Goal: Find specific page/section: Find specific page/section

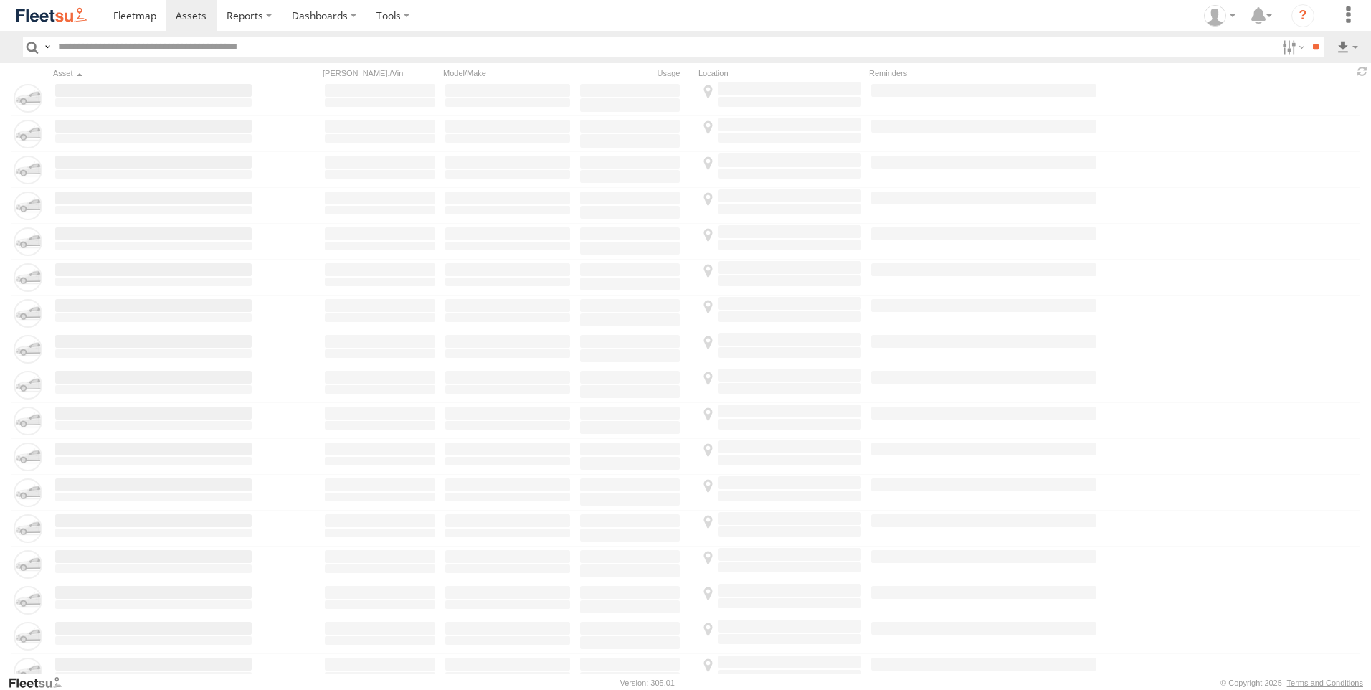
click at [101, 51] on input "text" at bounding box center [664, 47] width 1224 height 21
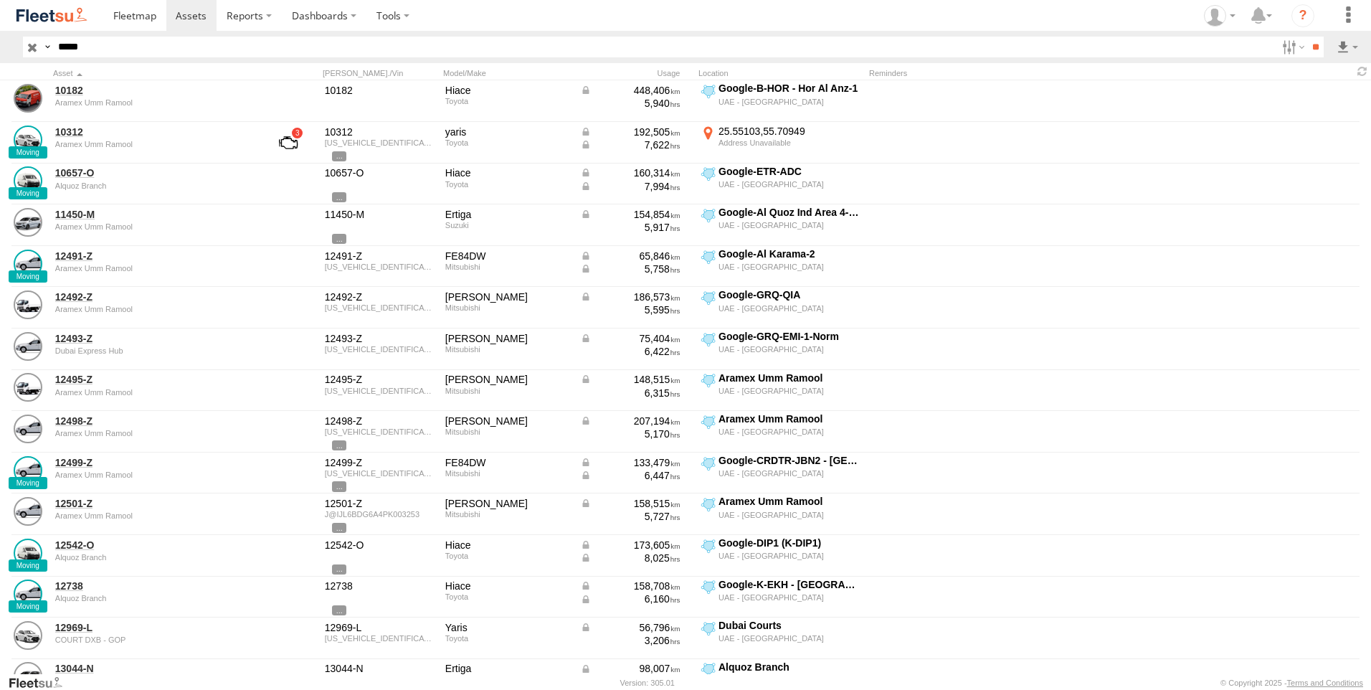
type input "*****"
click at [1307, 37] on input "**" at bounding box center [1315, 47] width 16 height 21
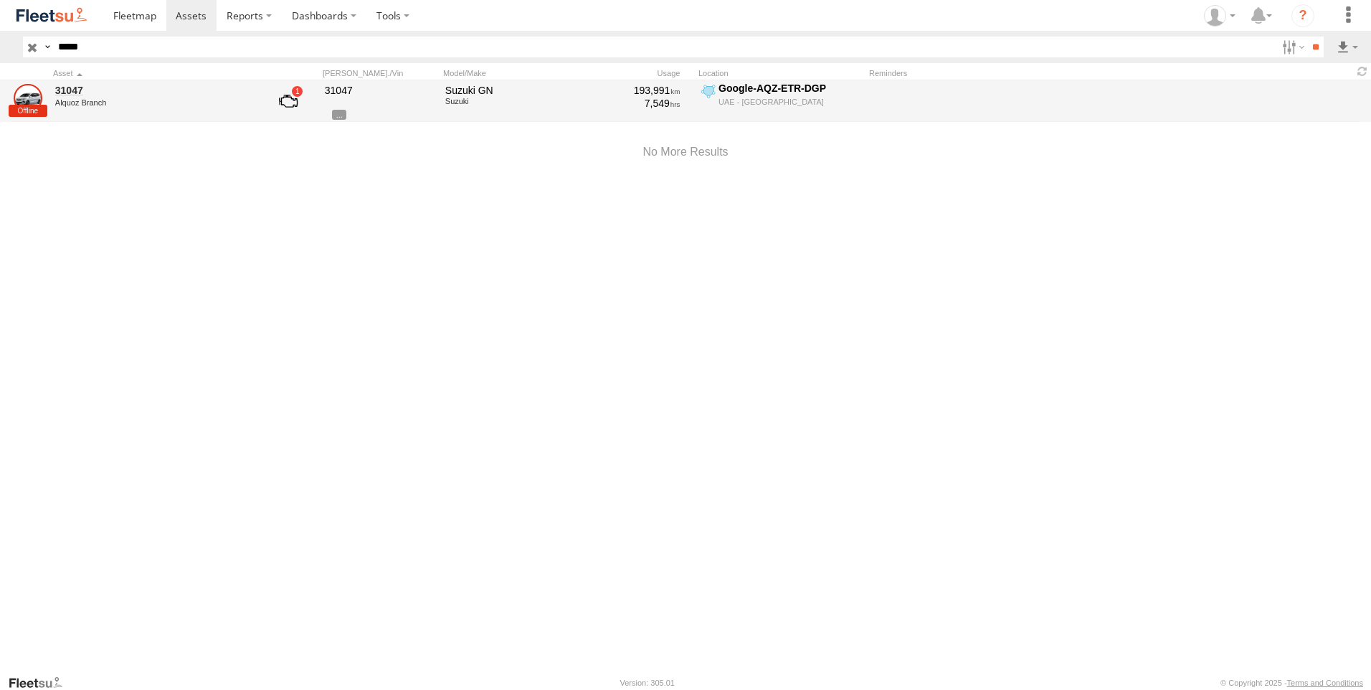
click at [73, 98] on div "Alquoz Branch" at bounding box center [153, 102] width 196 height 9
click at [32, 103] on link at bounding box center [28, 98] width 29 height 29
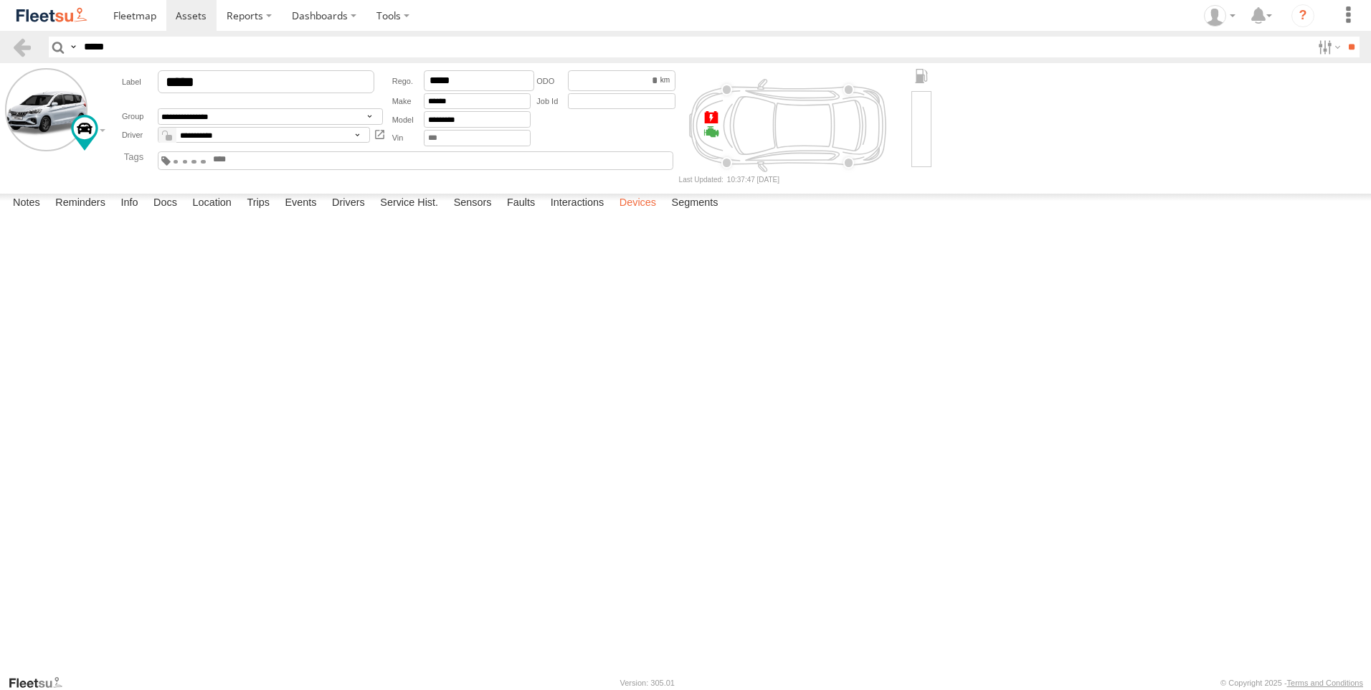
click at [642, 214] on label "Devices" at bounding box center [637, 204] width 51 height 20
click at [259, 214] on label "Trips" at bounding box center [257, 204] width 37 height 20
click at [190, 19] on span at bounding box center [191, 16] width 31 height 14
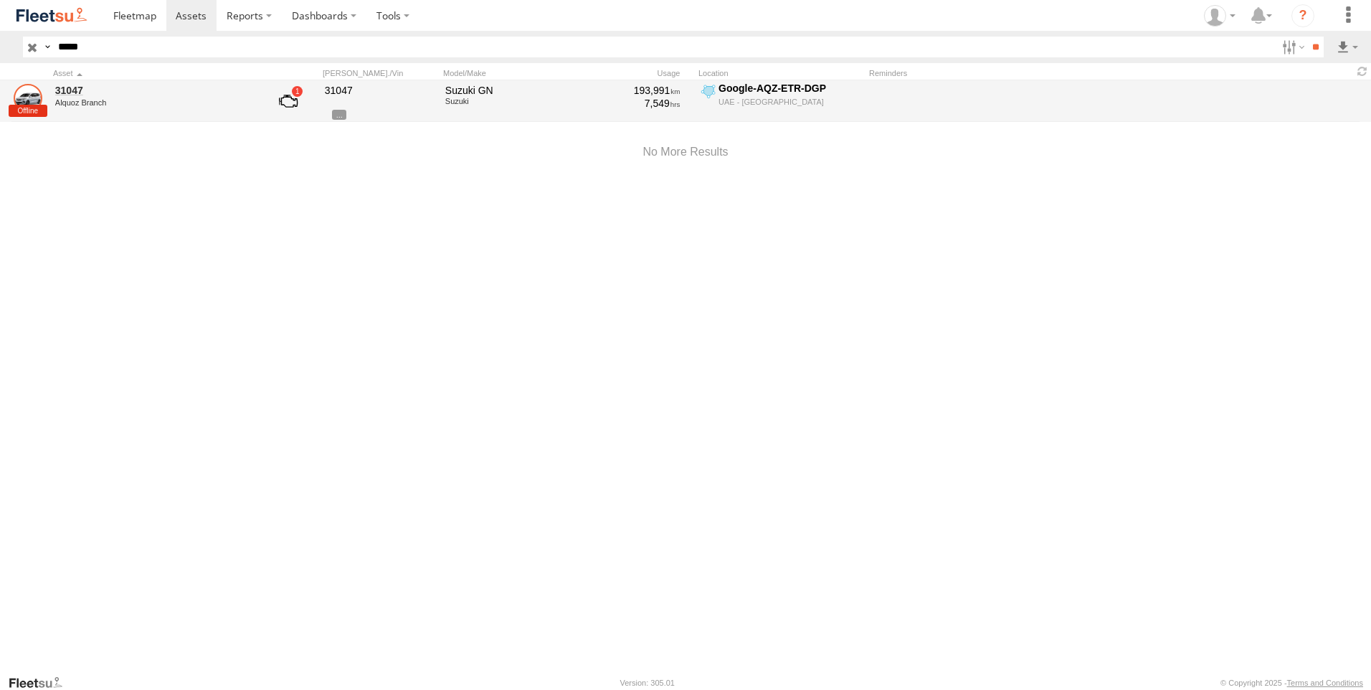
click at [32, 106] on link at bounding box center [28, 98] width 29 height 29
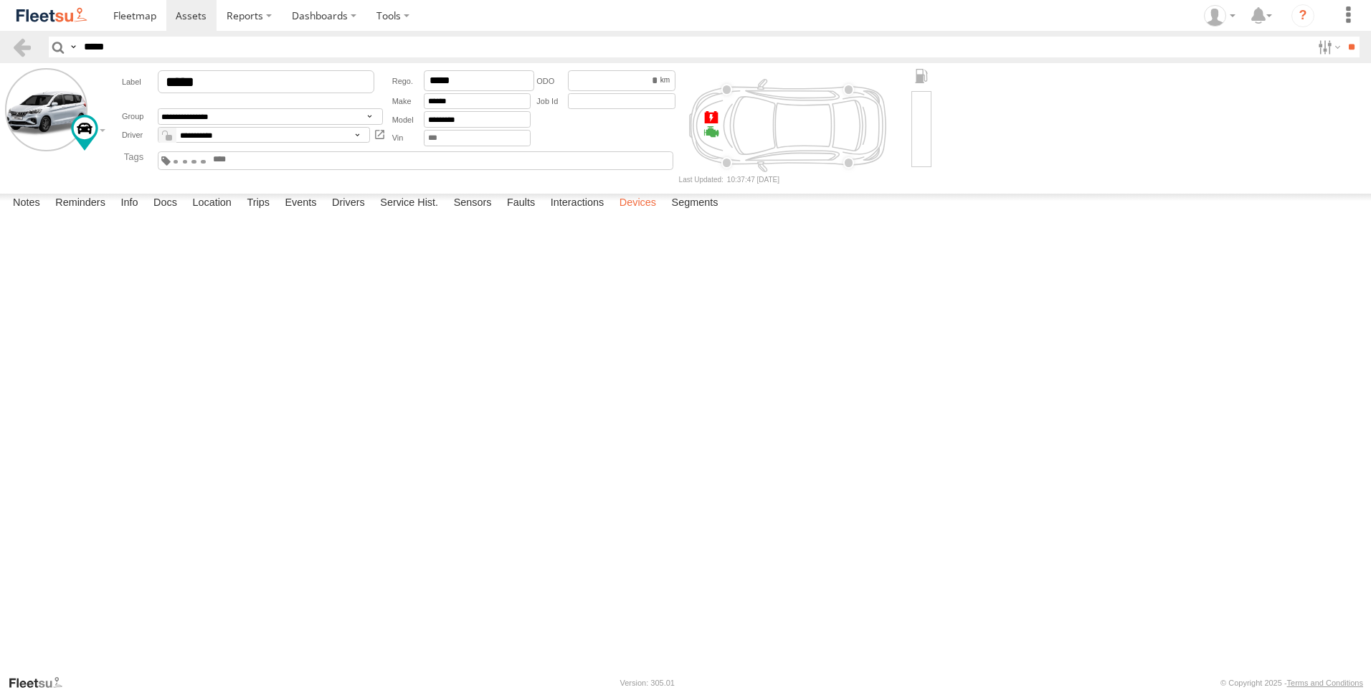
click at [639, 214] on label "Devices" at bounding box center [637, 204] width 51 height 20
click at [0, 0] on span at bounding box center [0, 0] width 0 height 0
